Goal: Task Accomplishment & Management: Manage account settings

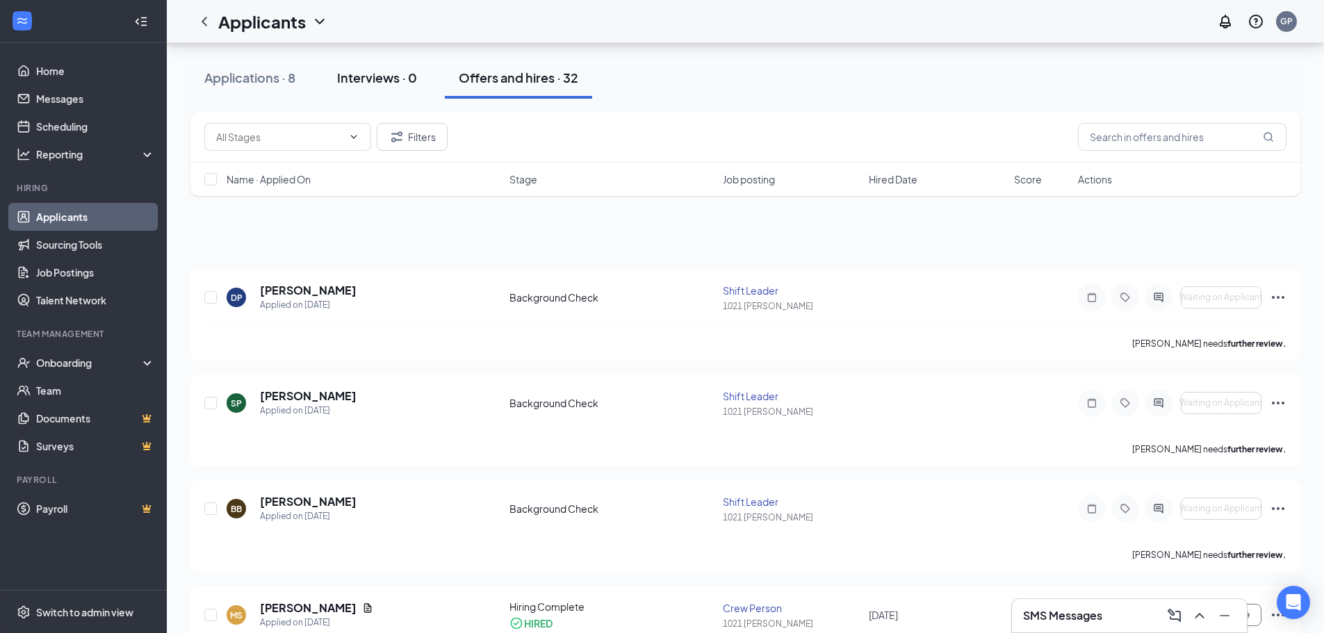
scroll to position [417, 0]
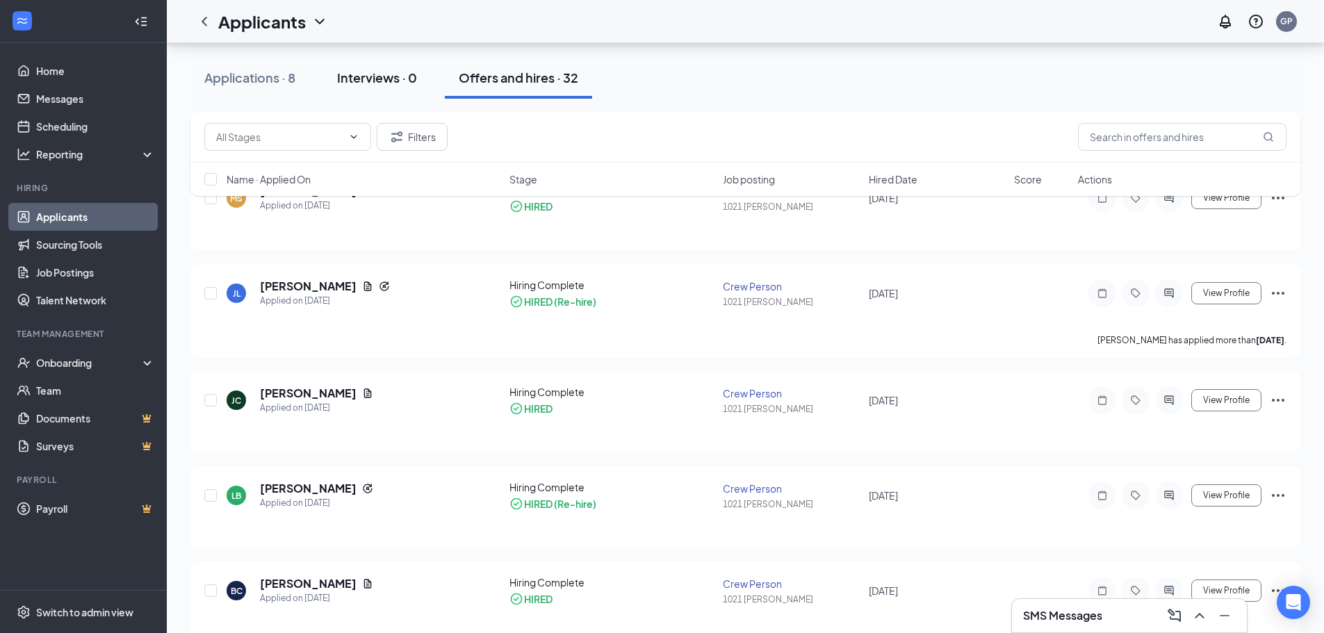
click at [395, 75] on div "Interviews · 0" at bounding box center [377, 77] width 80 height 17
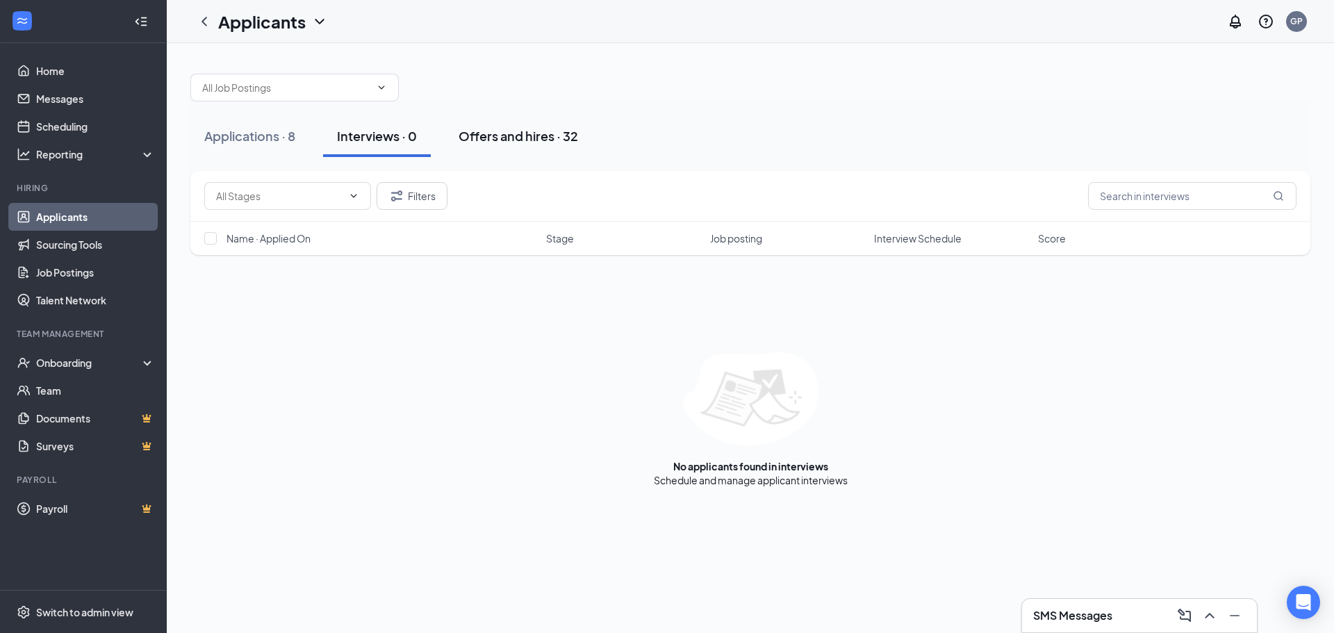
click at [506, 138] on div "Offers and hires · 32" at bounding box center [518, 135] width 119 height 17
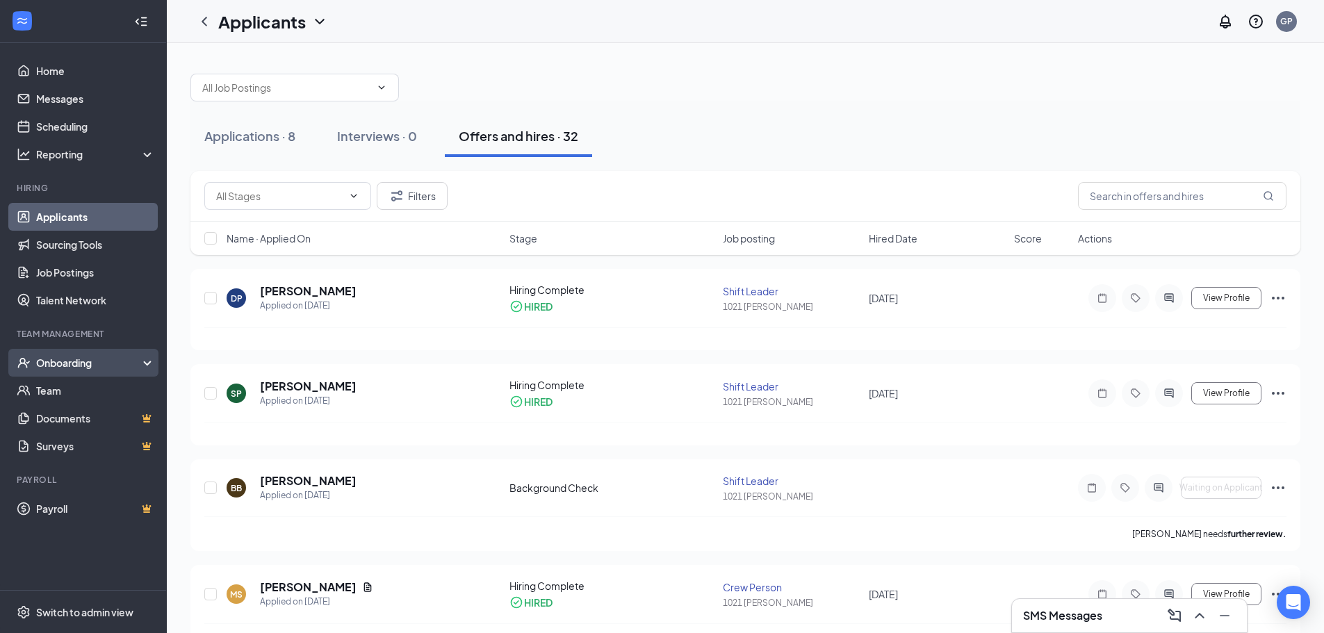
click at [53, 365] on div "Onboarding" at bounding box center [89, 363] width 107 height 14
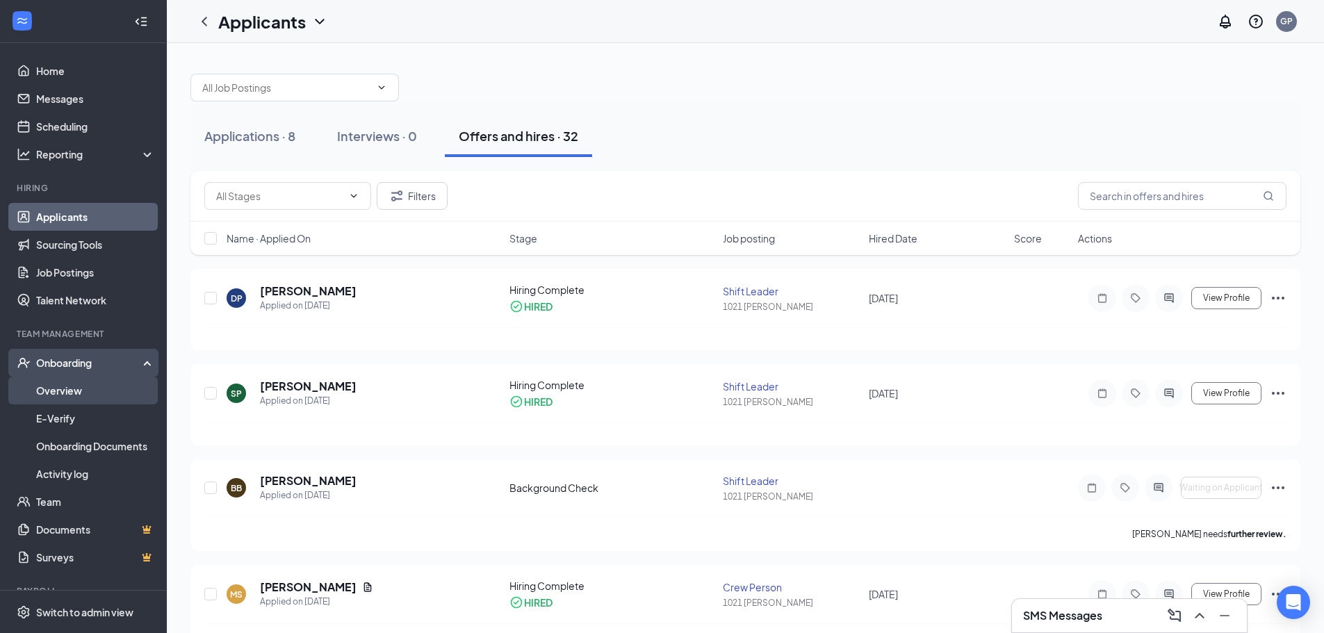
click at [106, 384] on link "Overview" at bounding box center [95, 391] width 119 height 28
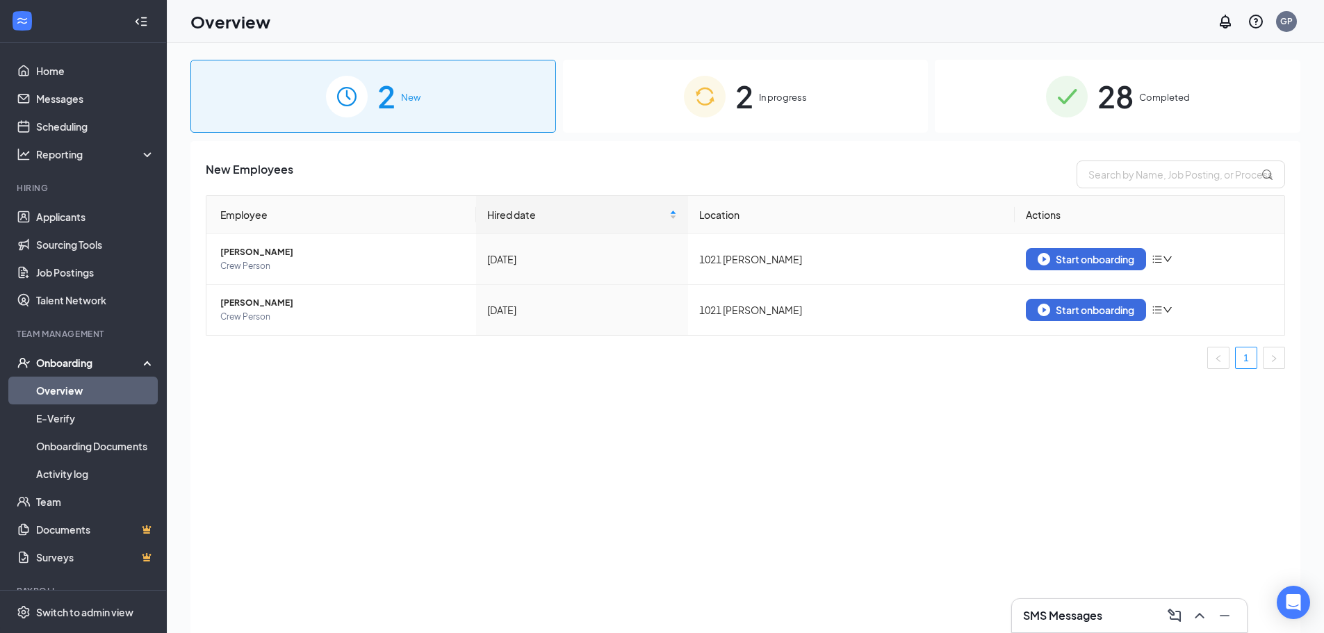
click at [724, 98] on img at bounding box center [705, 97] width 42 height 42
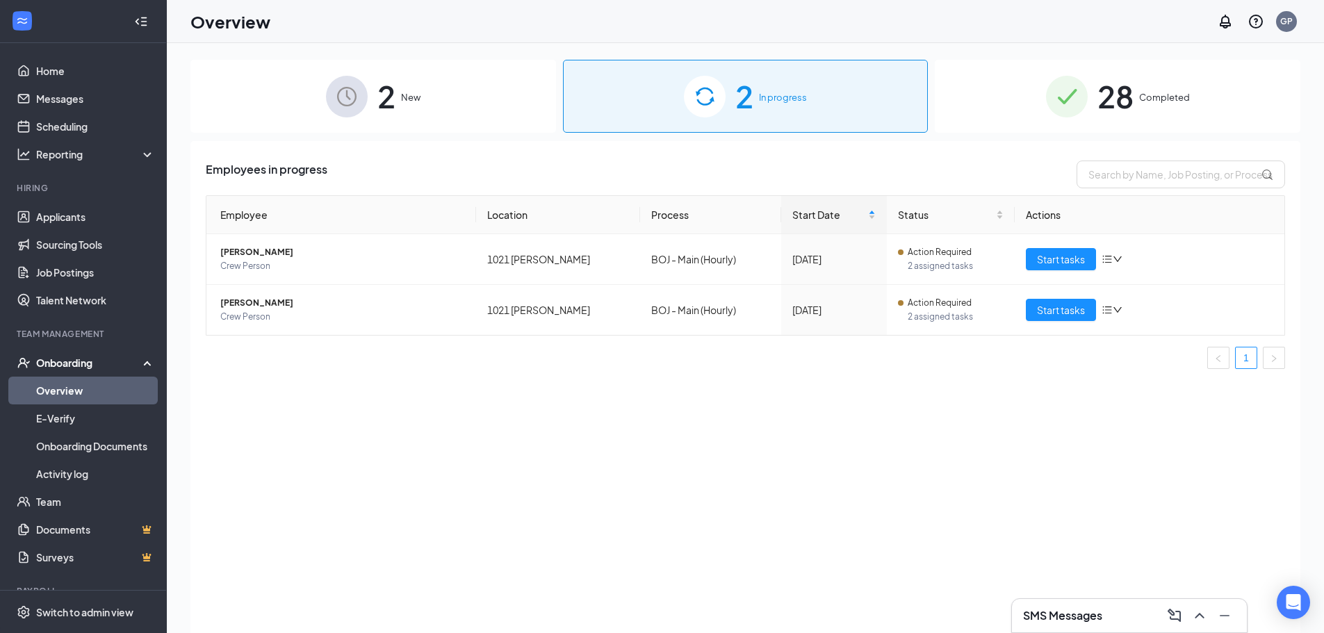
click at [1066, 97] on img at bounding box center [1067, 97] width 42 height 42
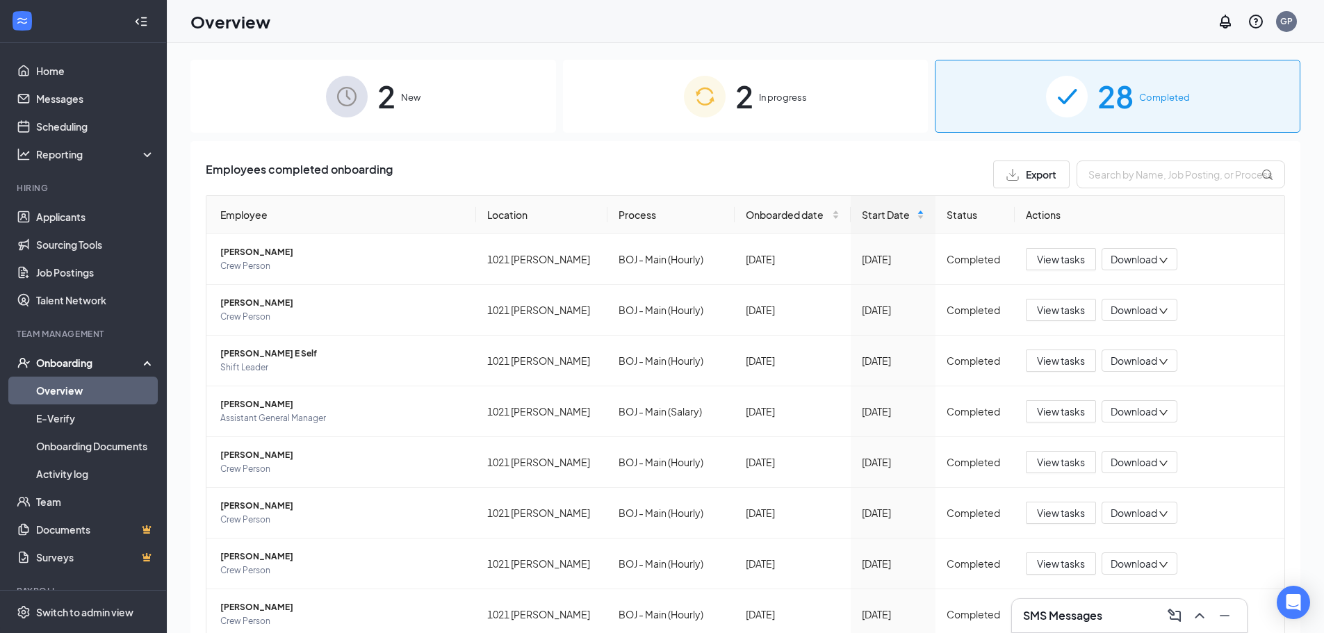
click at [735, 113] on span "2" at bounding box center [744, 96] width 18 height 48
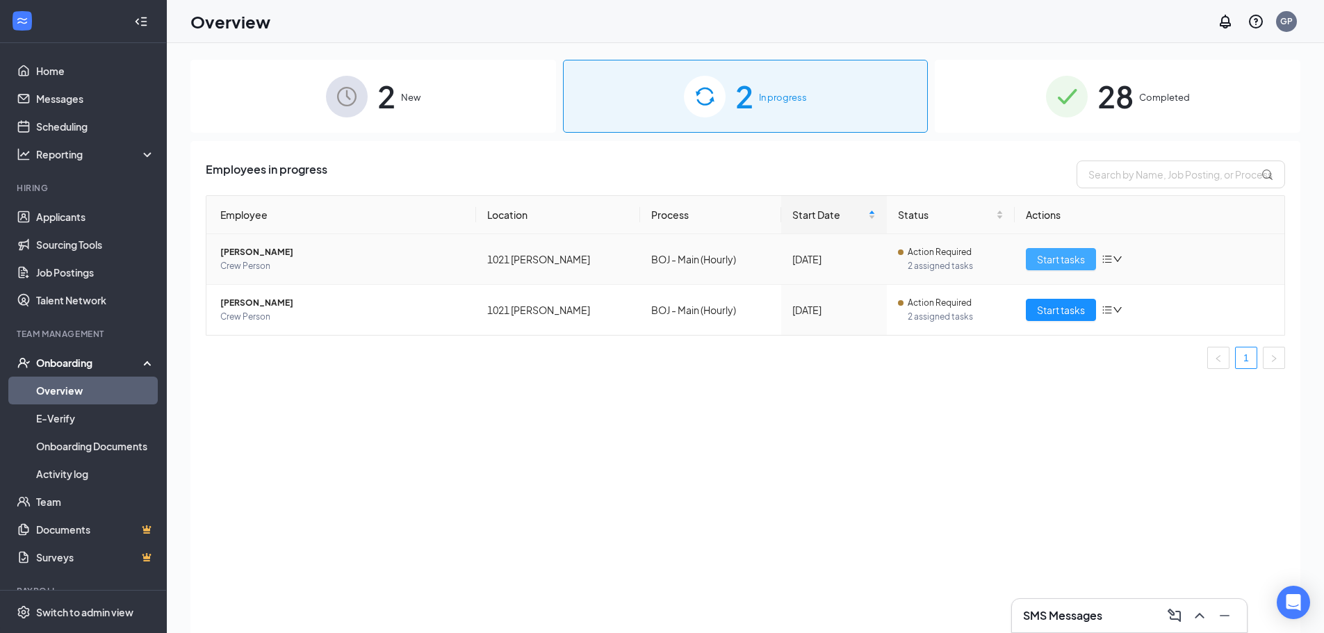
click at [1044, 253] on span "Start tasks" at bounding box center [1061, 259] width 48 height 15
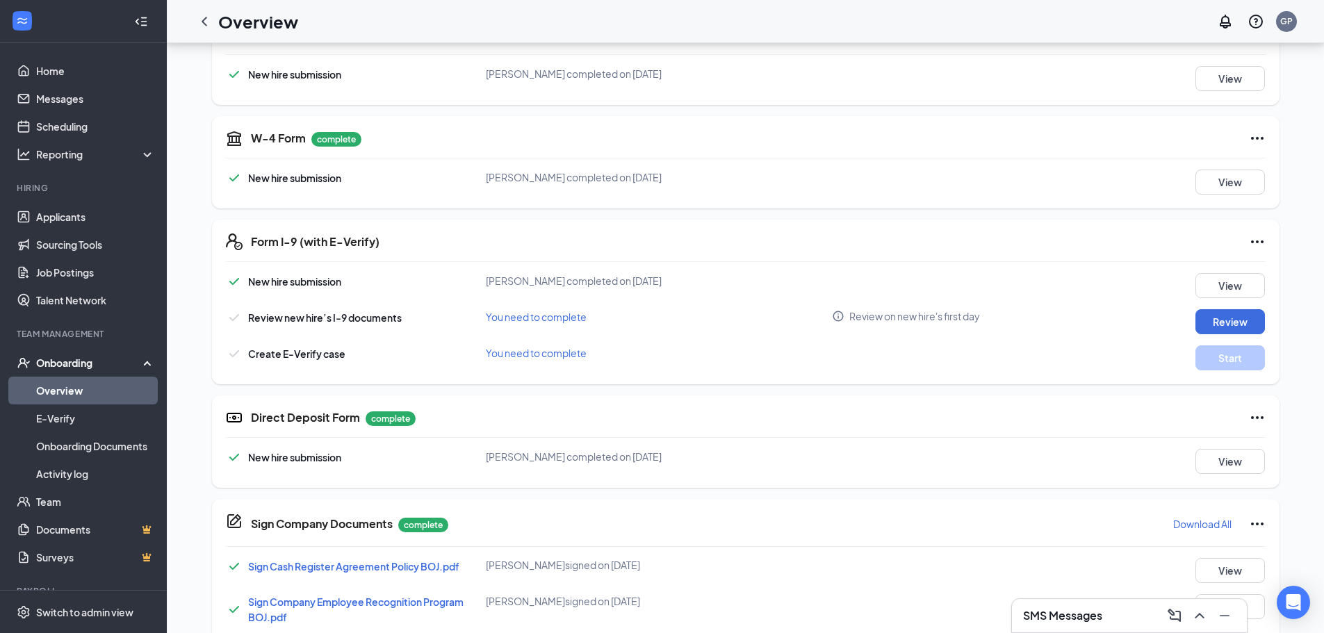
scroll to position [278, 0]
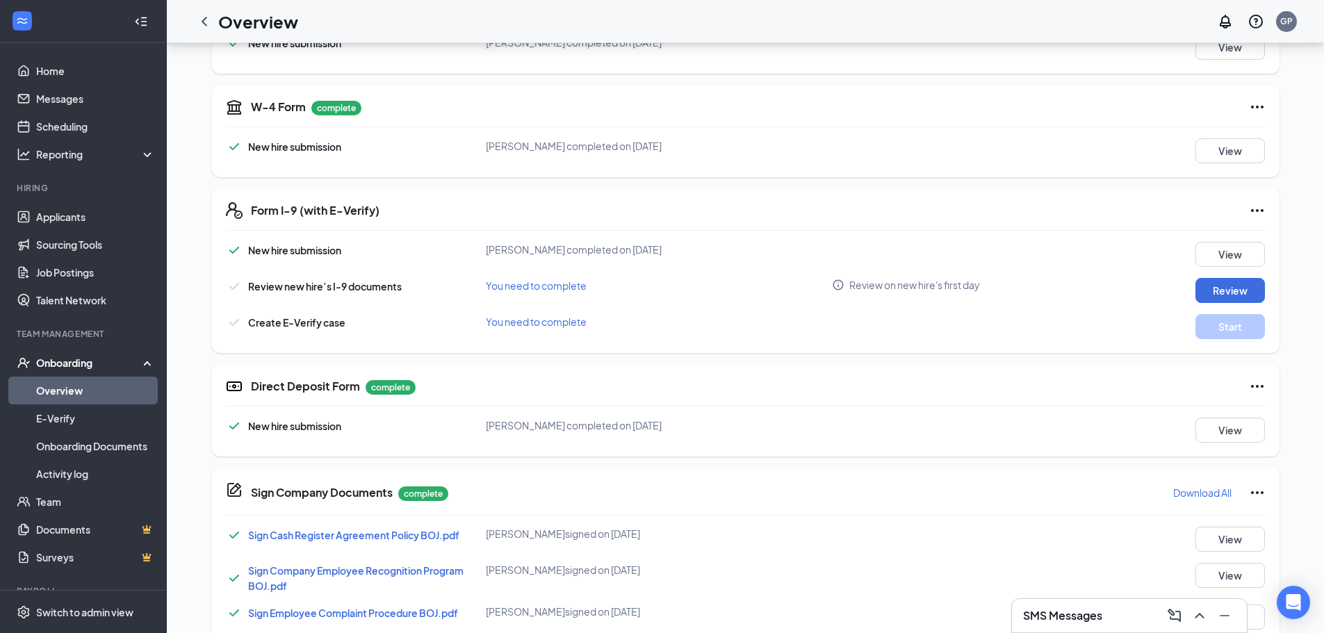
click at [109, 392] on link "Overview" at bounding box center [95, 391] width 119 height 28
